Goal: Browse casually

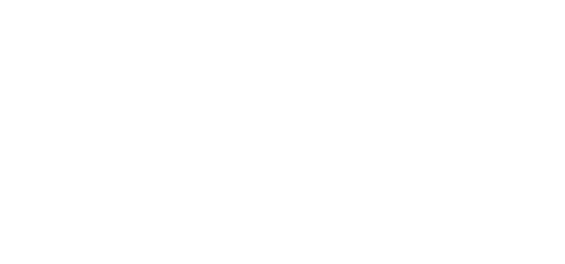
click at [314, 93] on h1 "SharePoint Design has never been so easy" at bounding box center [282, 107] width 432 height 56
